Goal: Check status: Check status

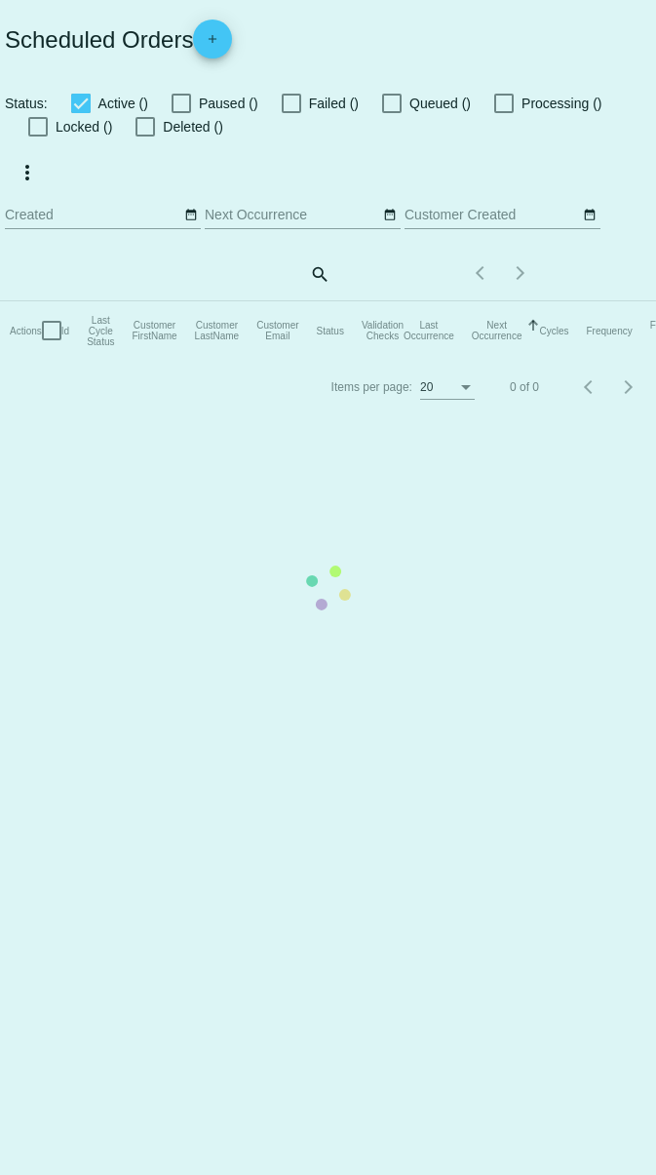
checkbox input "true"
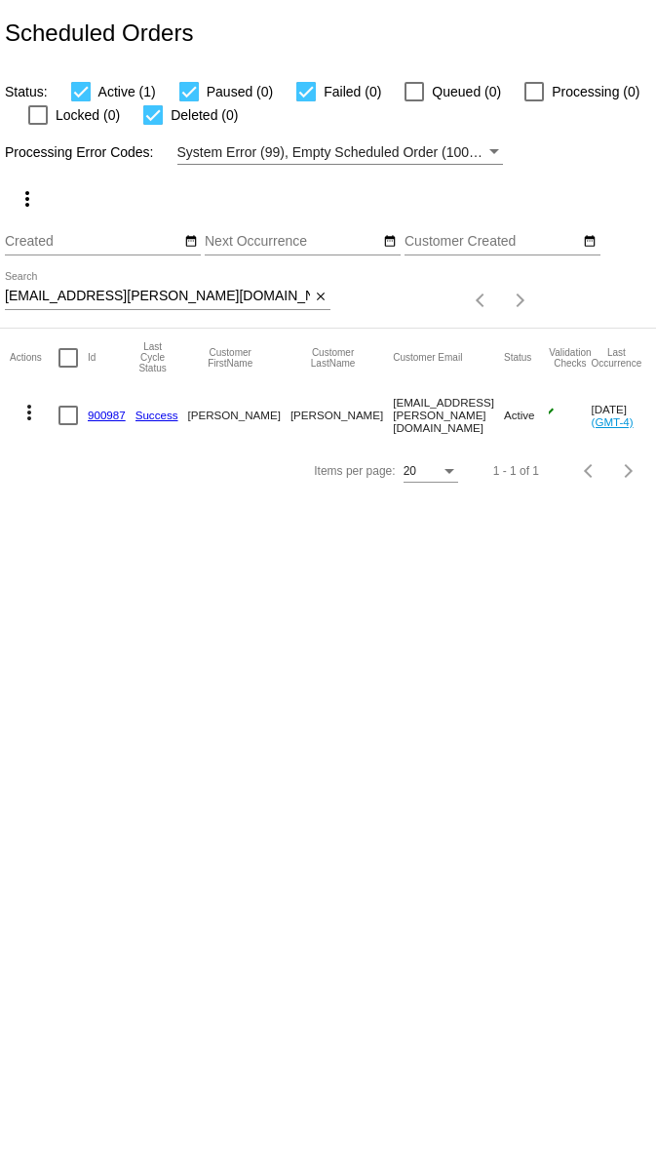
click at [177, 282] on div "debbiecisneros@cox.net Search" at bounding box center [157, 291] width 305 height 38
click at [177, 294] on input "debbiecisneros@cox.net" at bounding box center [157, 297] width 305 height 16
paste input "timandruthsteiner@gmail.com"
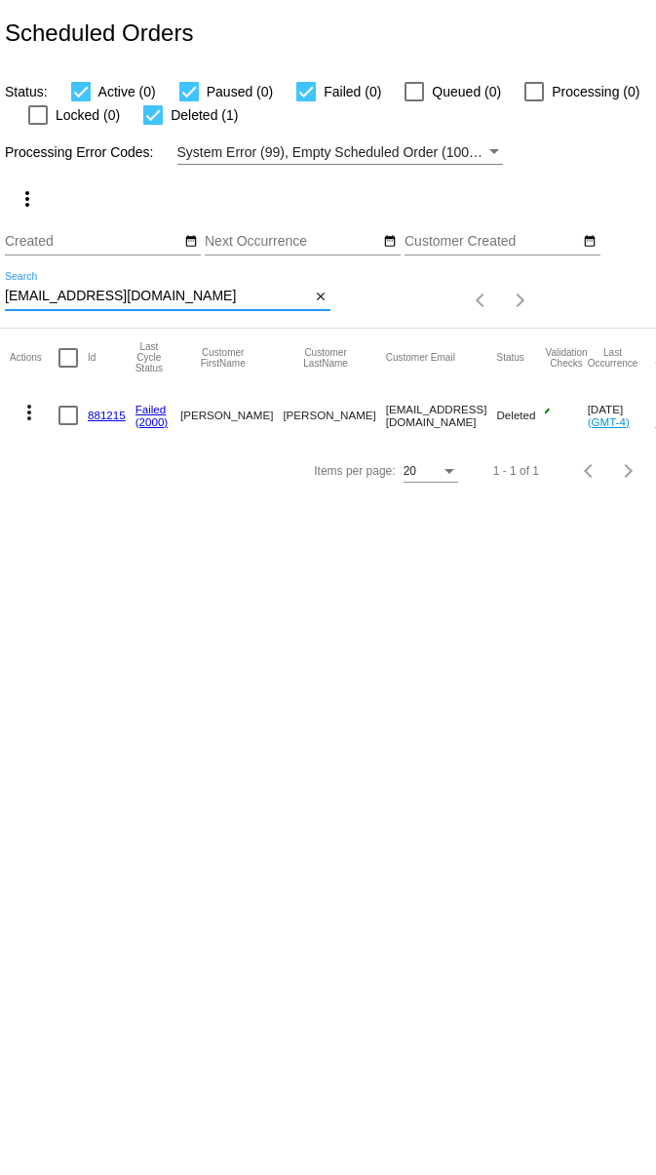
type input "timandruthsteiner@gmail.com"
click at [101, 411] on link "881215" at bounding box center [107, 415] width 38 height 13
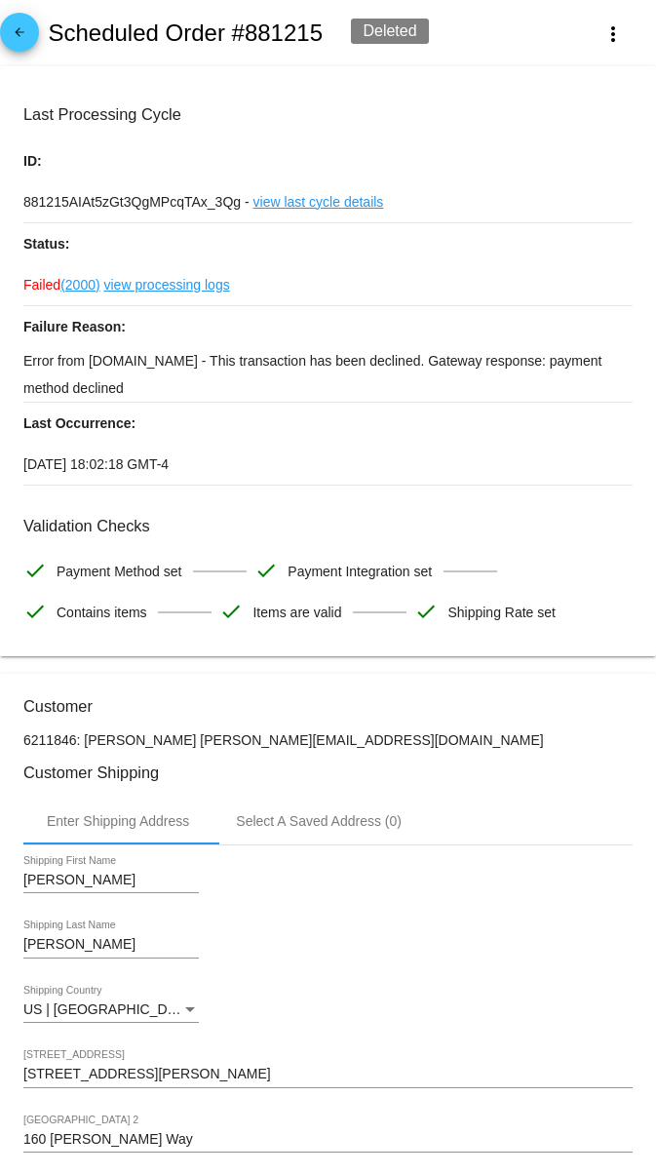
scroll to position [15, 0]
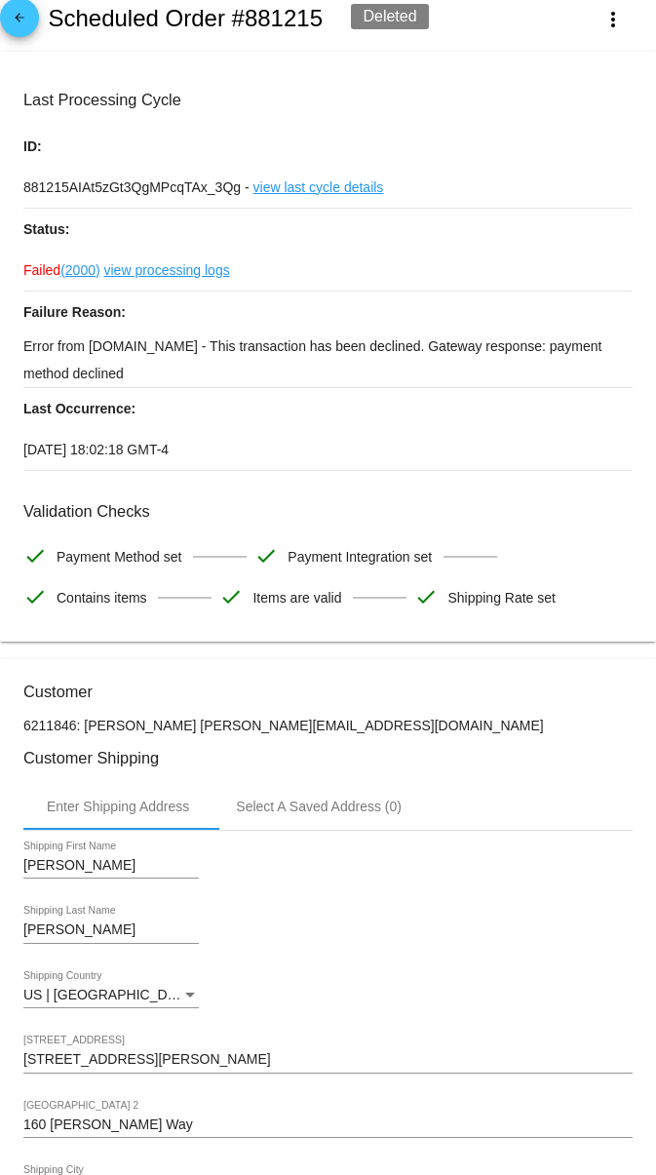
click at [173, 273] on link "view processing logs" at bounding box center [167, 270] width 126 height 41
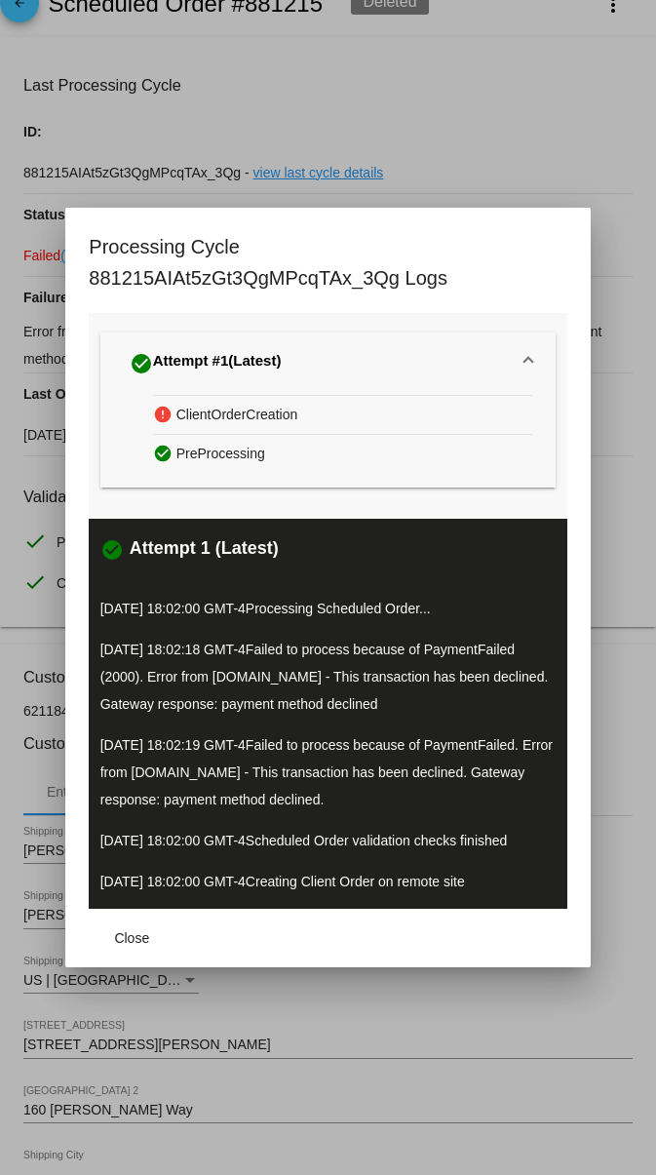
click at [471, 119] on div at bounding box center [328, 587] width 656 height 1175
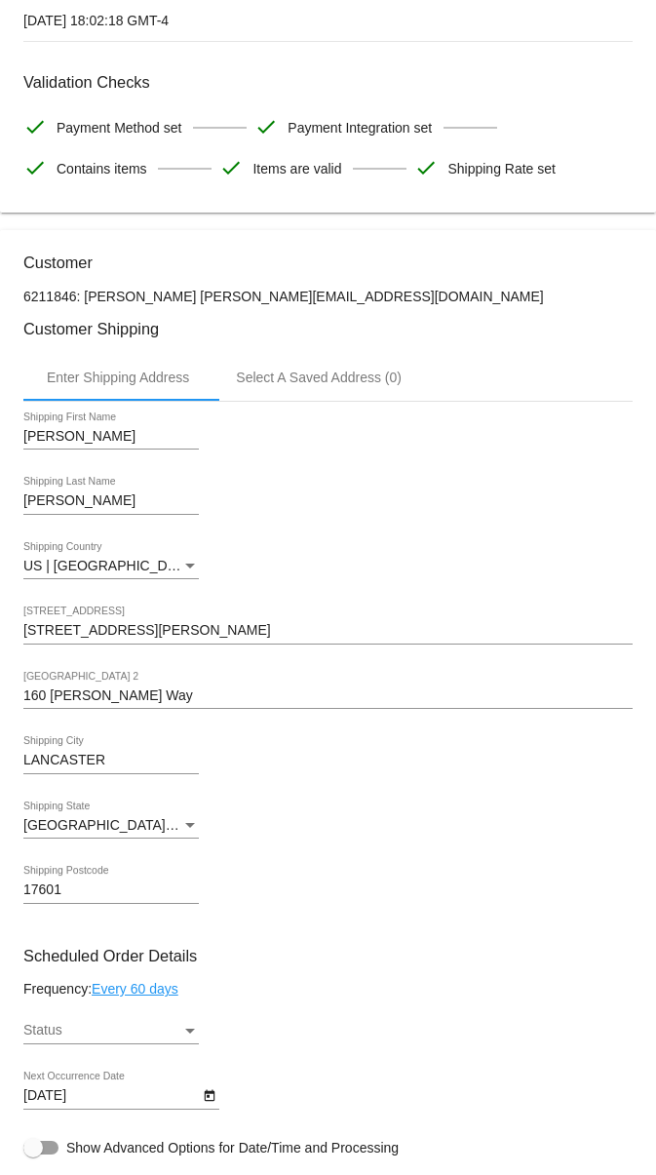
scroll to position [0, 0]
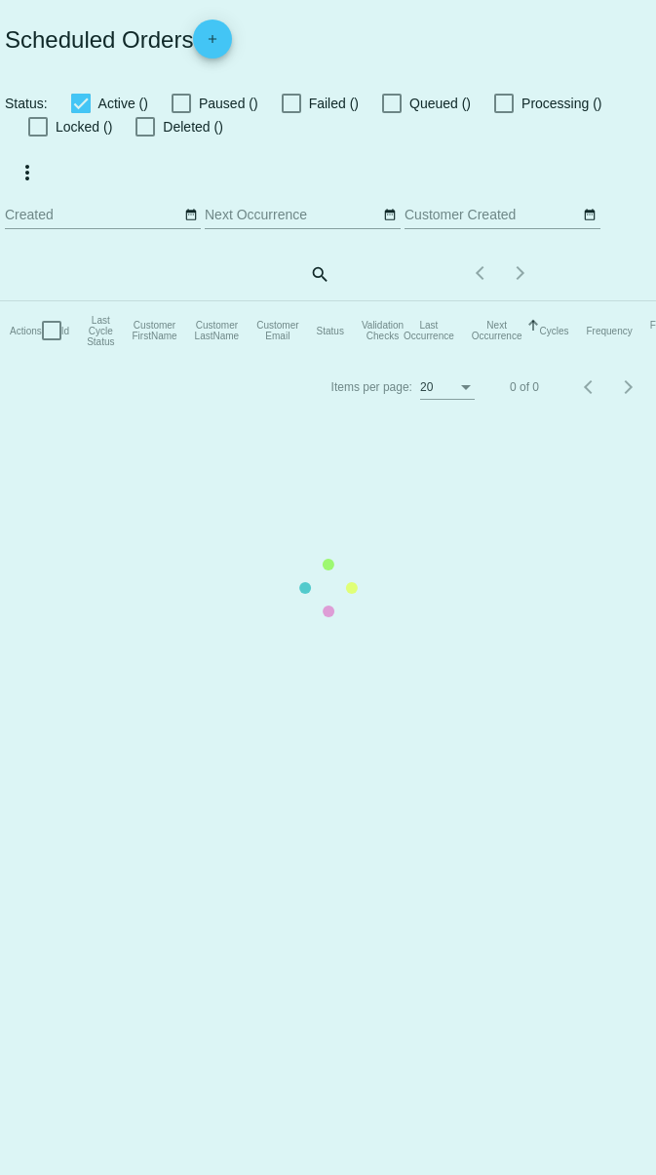
checkbox input "true"
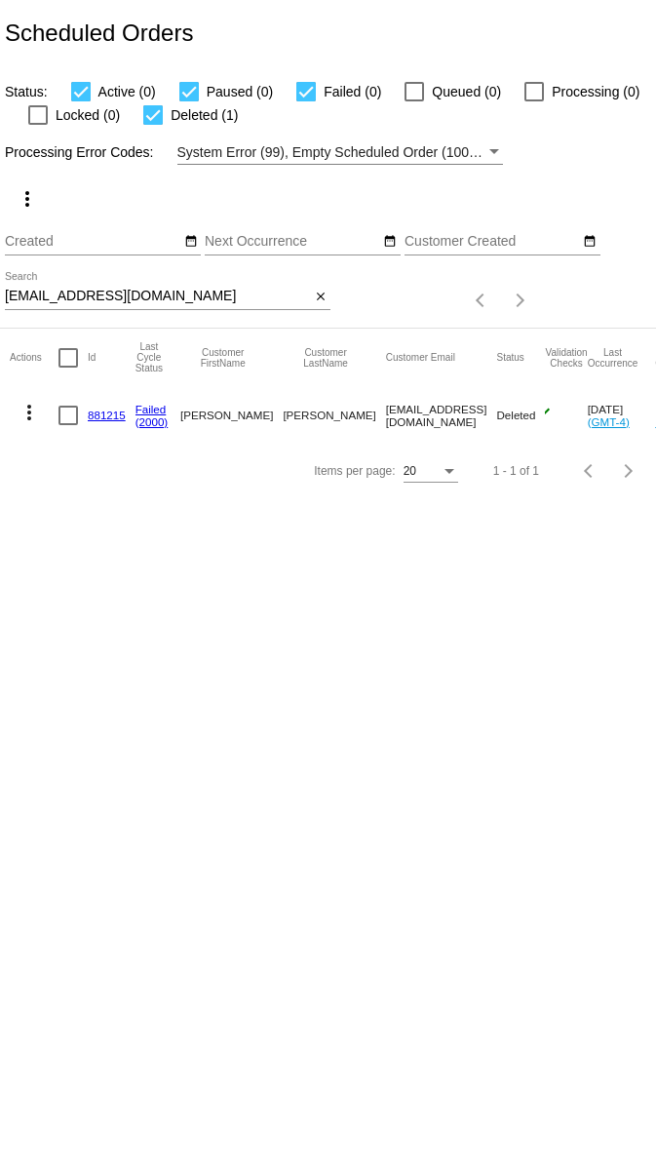
click at [101, 417] on link "881215" at bounding box center [107, 415] width 38 height 13
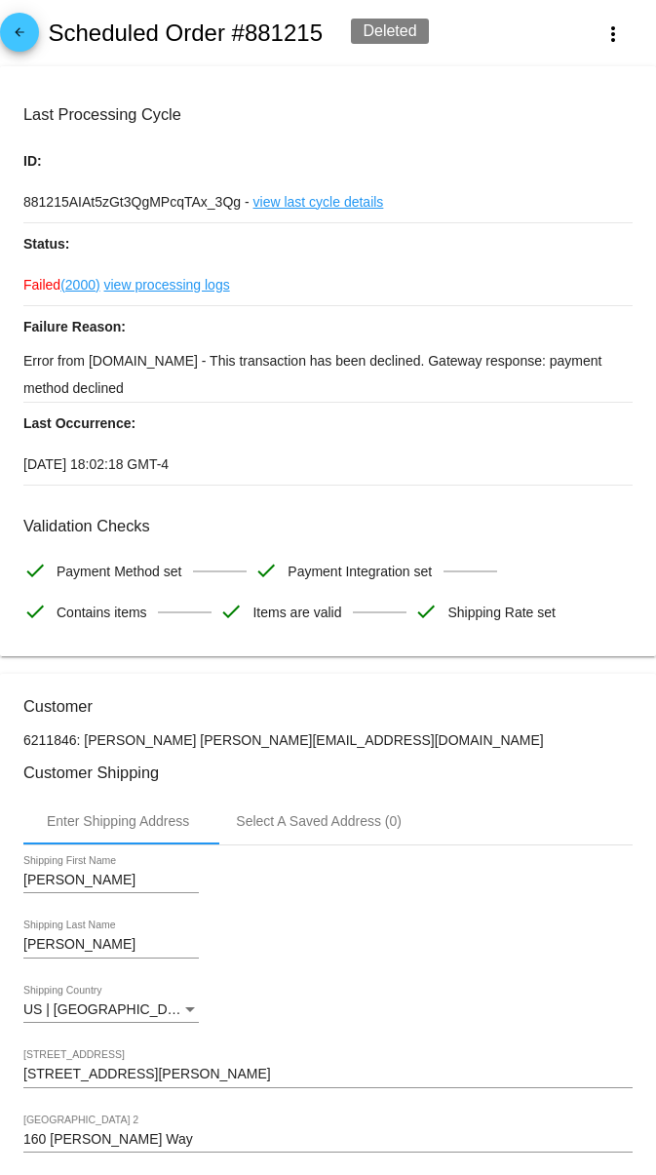
click at [324, 204] on link "view last cycle details" at bounding box center [319, 201] width 131 height 41
click at [610, 28] on mat-icon "more_vert" at bounding box center [613, 33] width 23 height 23
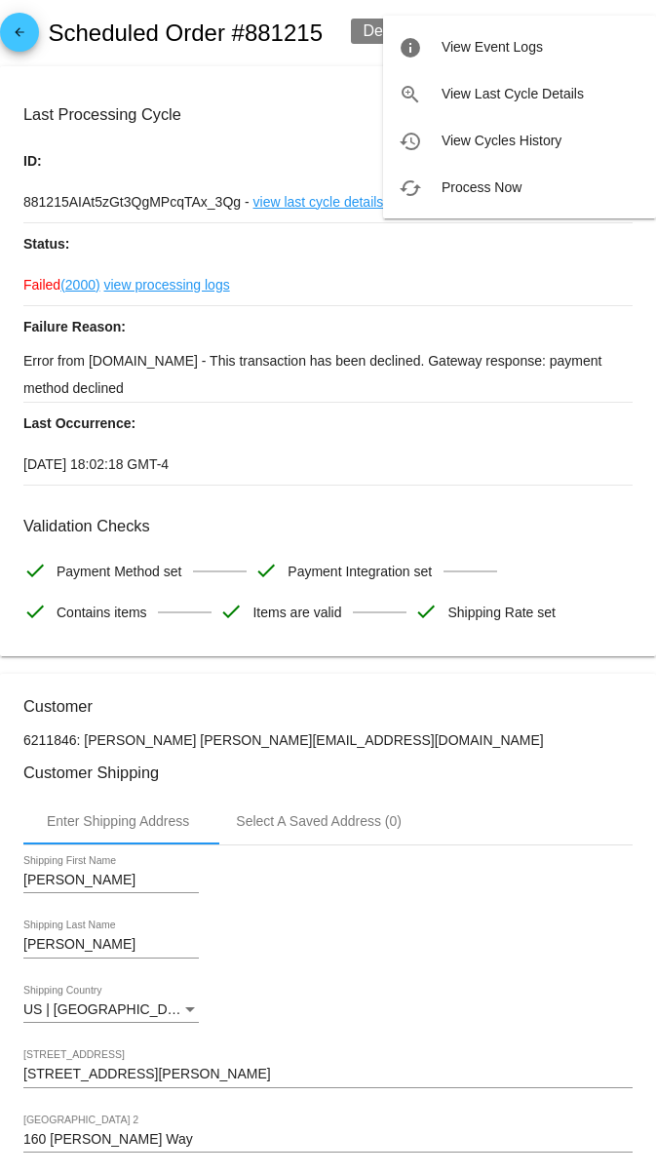
click at [295, 137] on div at bounding box center [328, 587] width 656 height 1175
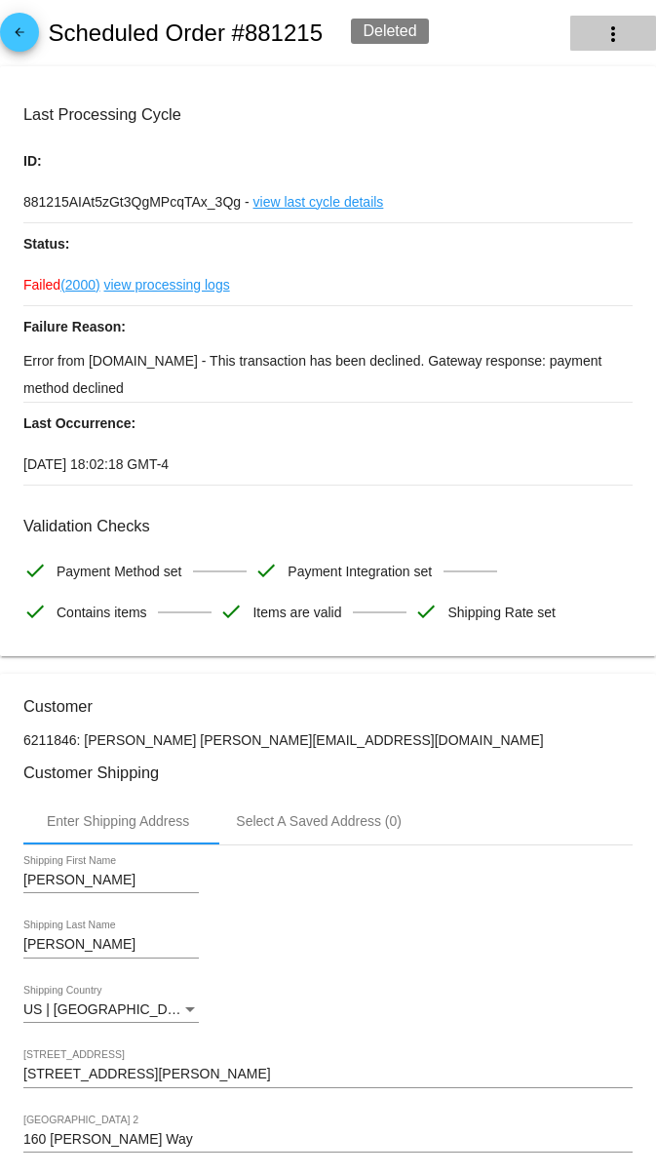
click at [600, 29] on button "more_vert" at bounding box center [614, 33] width 86 height 35
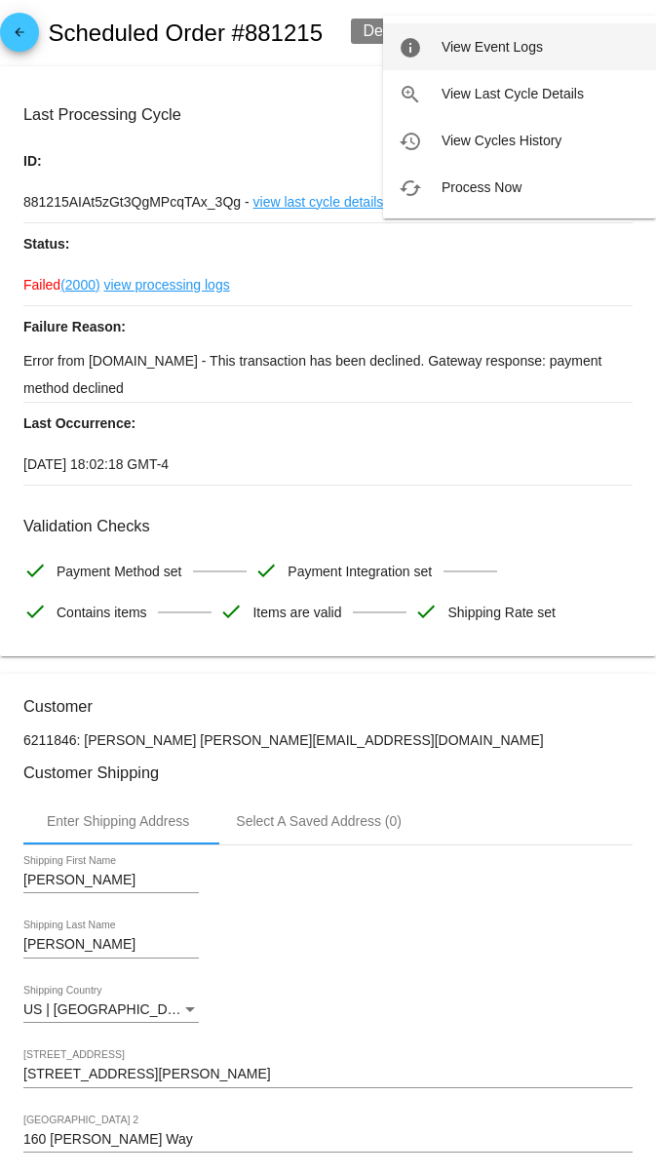
click at [551, 42] on button "info View Event Logs" at bounding box center [519, 46] width 273 height 47
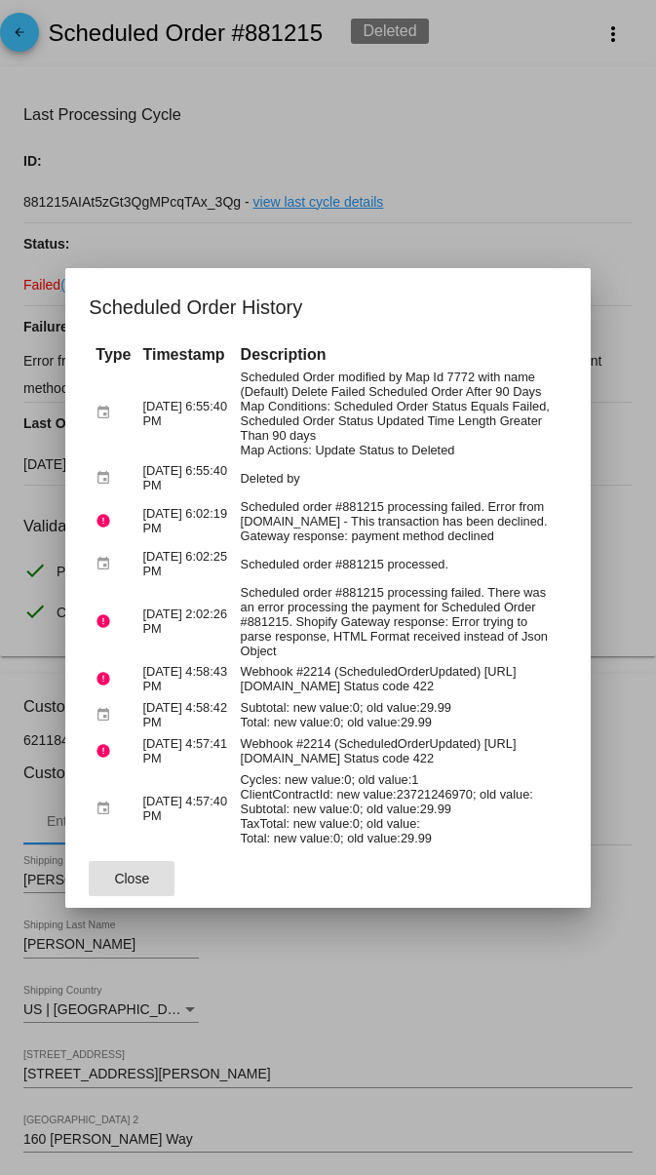
scroll to position [0, 38]
click at [603, 124] on div at bounding box center [328, 587] width 656 height 1175
